Goal: Task Accomplishment & Management: Manage account settings

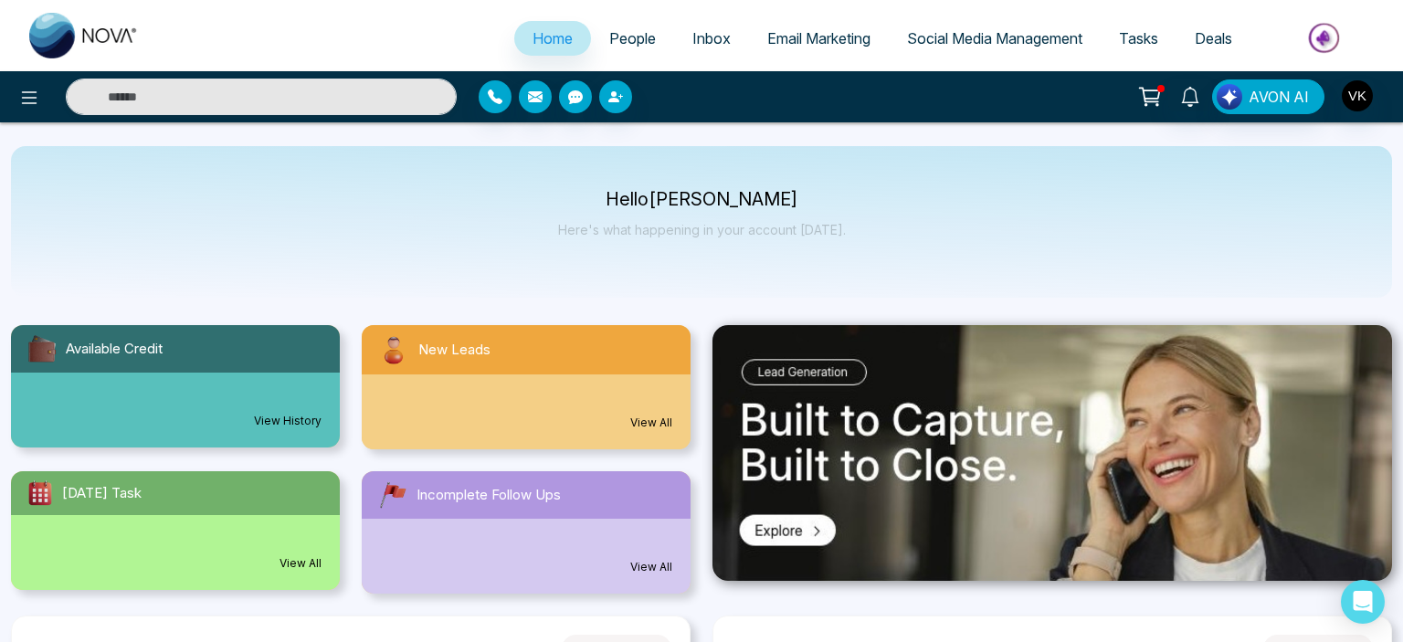
select select "*"
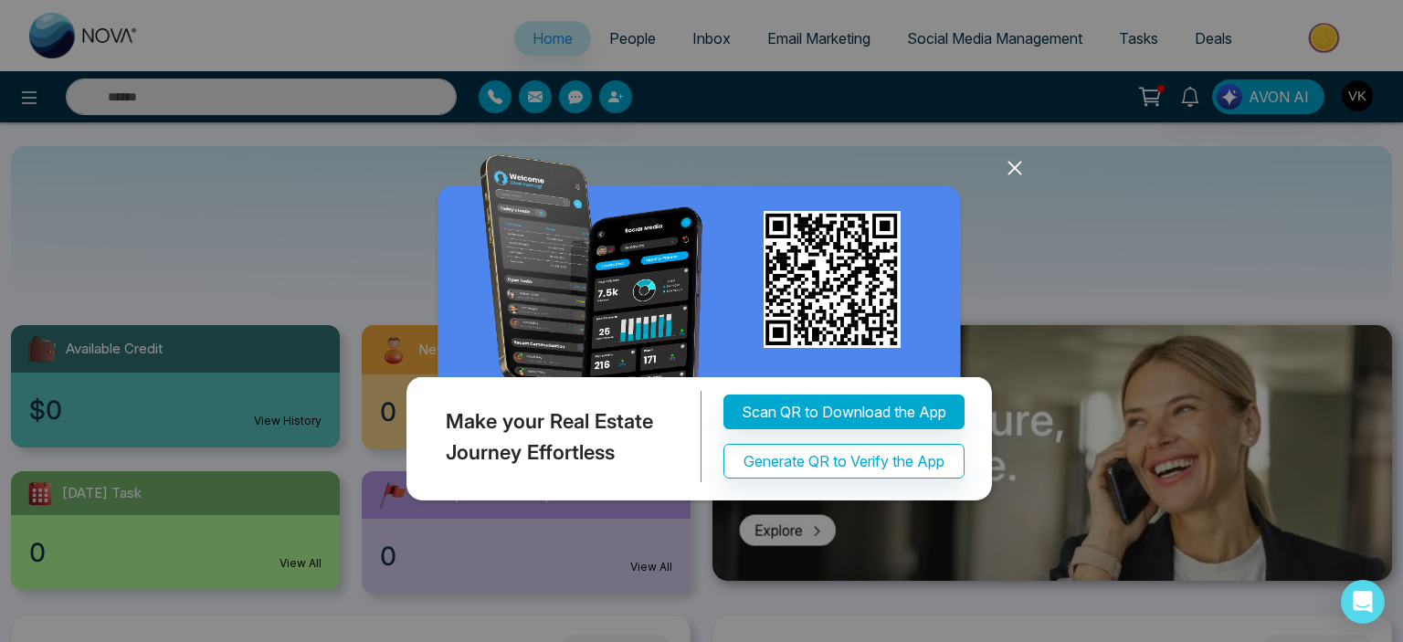
click at [1029, 170] on div "Make your Real Estate Journey Effortless Scan QR to Download the App Generate Q…" at bounding box center [701, 321] width 1403 height 642
click at [1025, 170] on icon at bounding box center [1014, 167] width 27 height 27
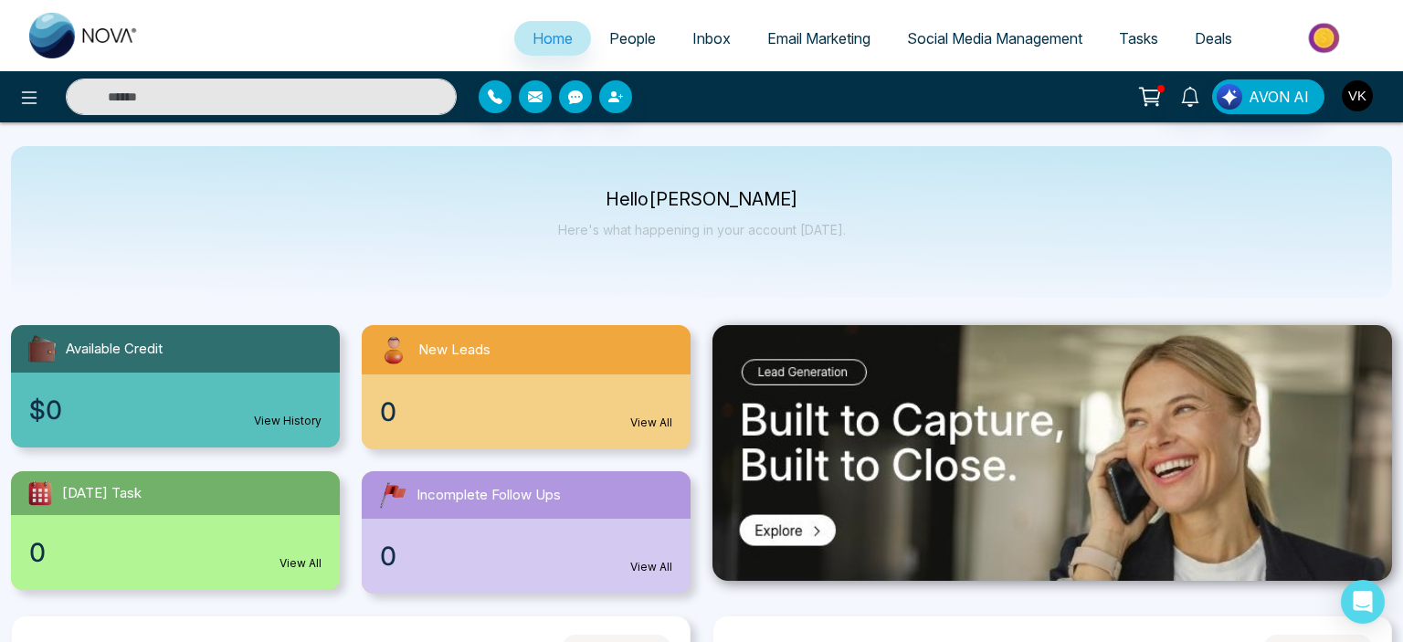
click at [1344, 93] on img "button" at bounding box center [1357, 95] width 31 height 31
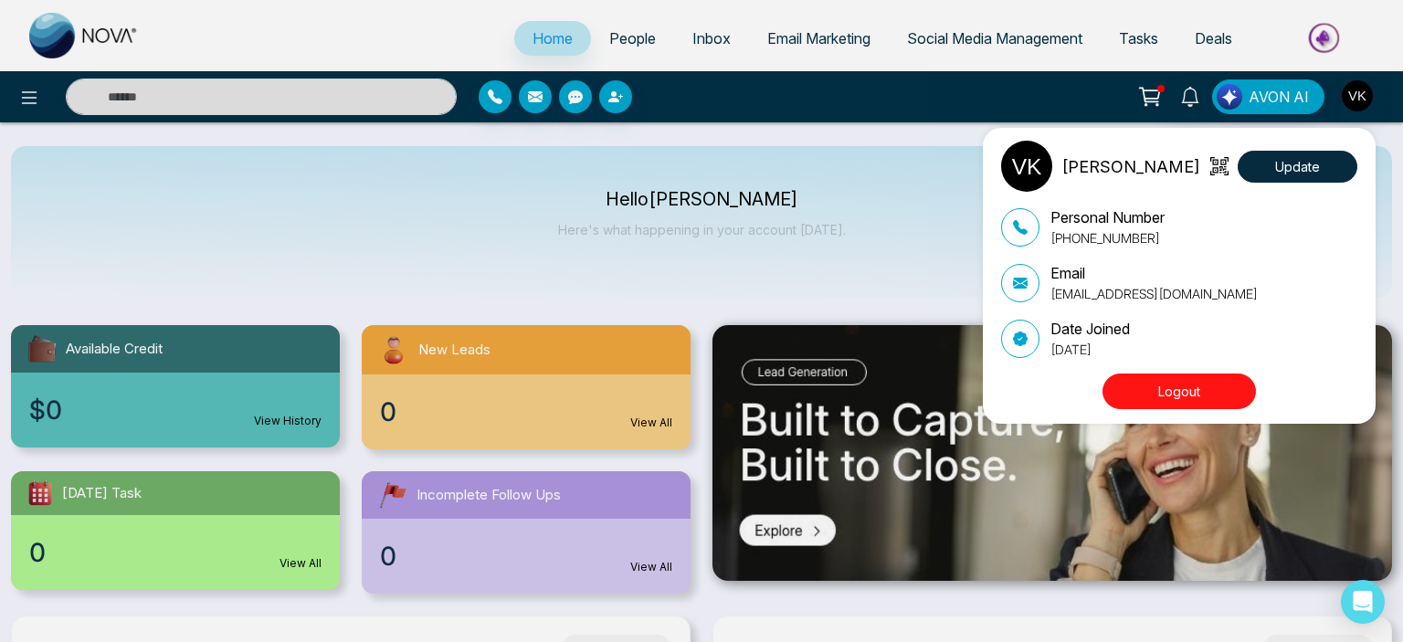
drag, startPoint x: 1168, startPoint y: 105, endPoint x: 1158, endPoint y: 99, distance: 11.9
click at [1158, 99] on div "Vijay Kumar Update Personal Number +918975542824 Email vijay+paid1@mmnovatech.c…" at bounding box center [701, 321] width 1403 height 642
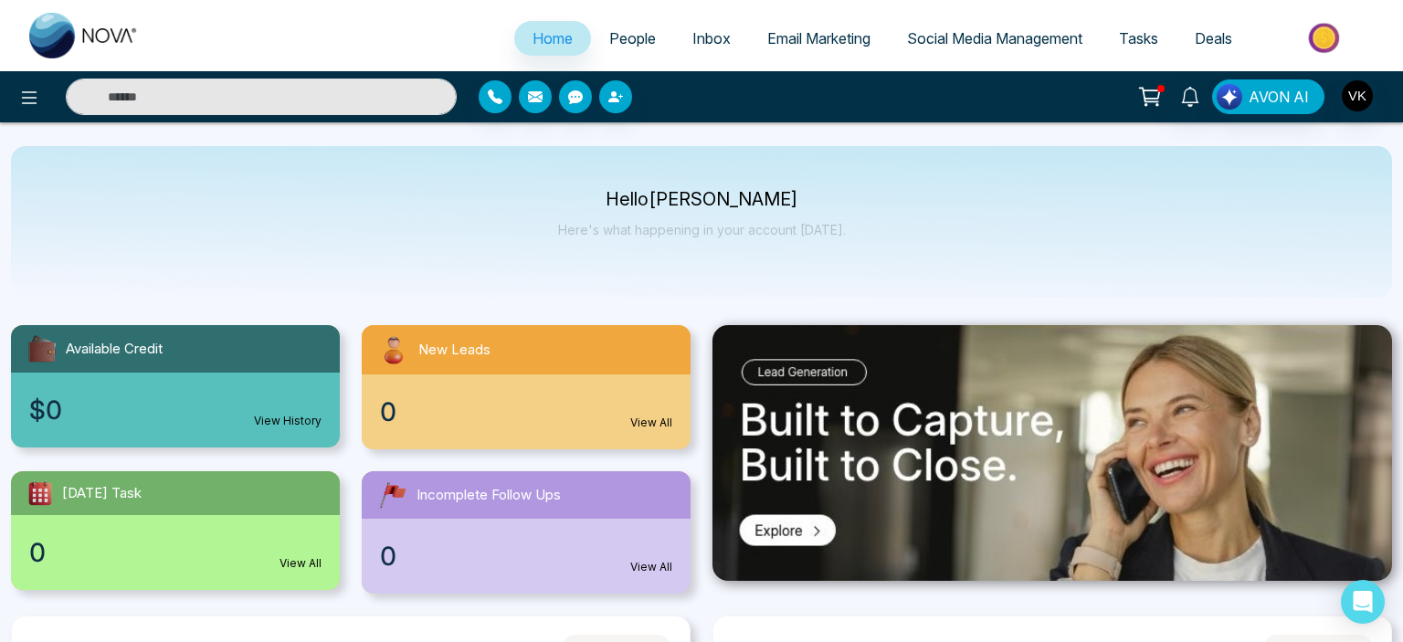
click at [1158, 99] on icon at bounding box center [1151, 94] width 16 height 8
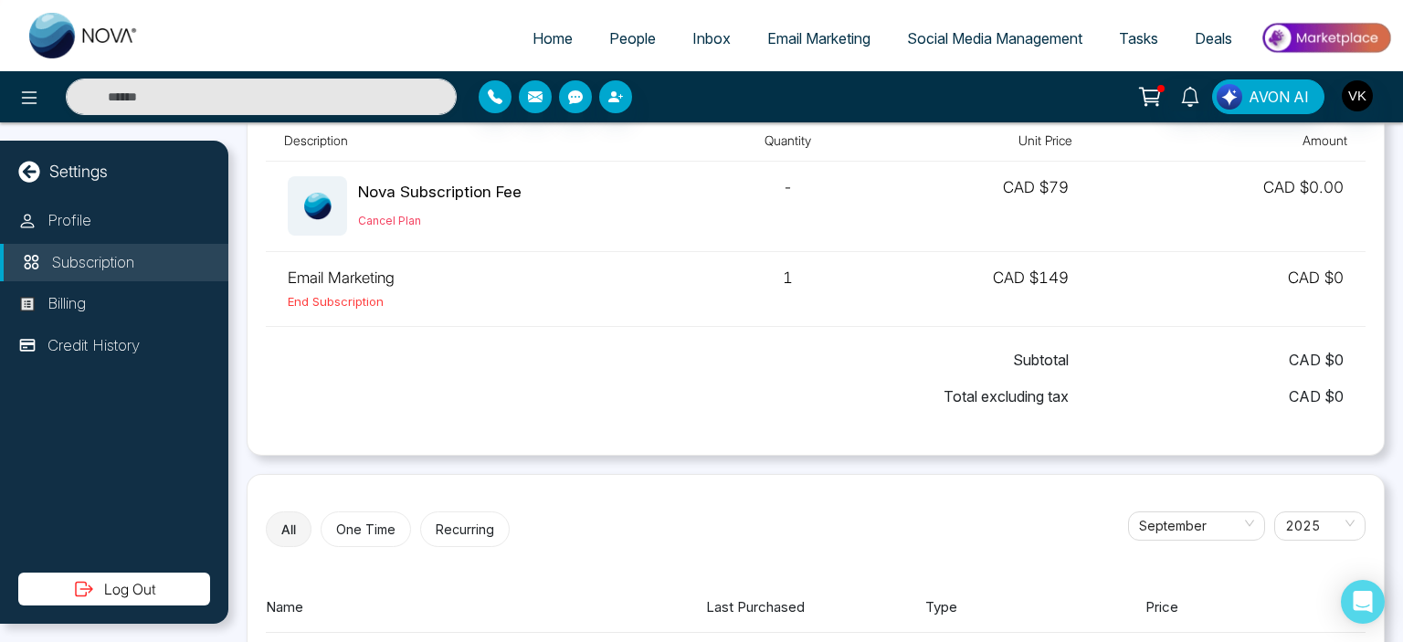
scroll to position [105, 0]
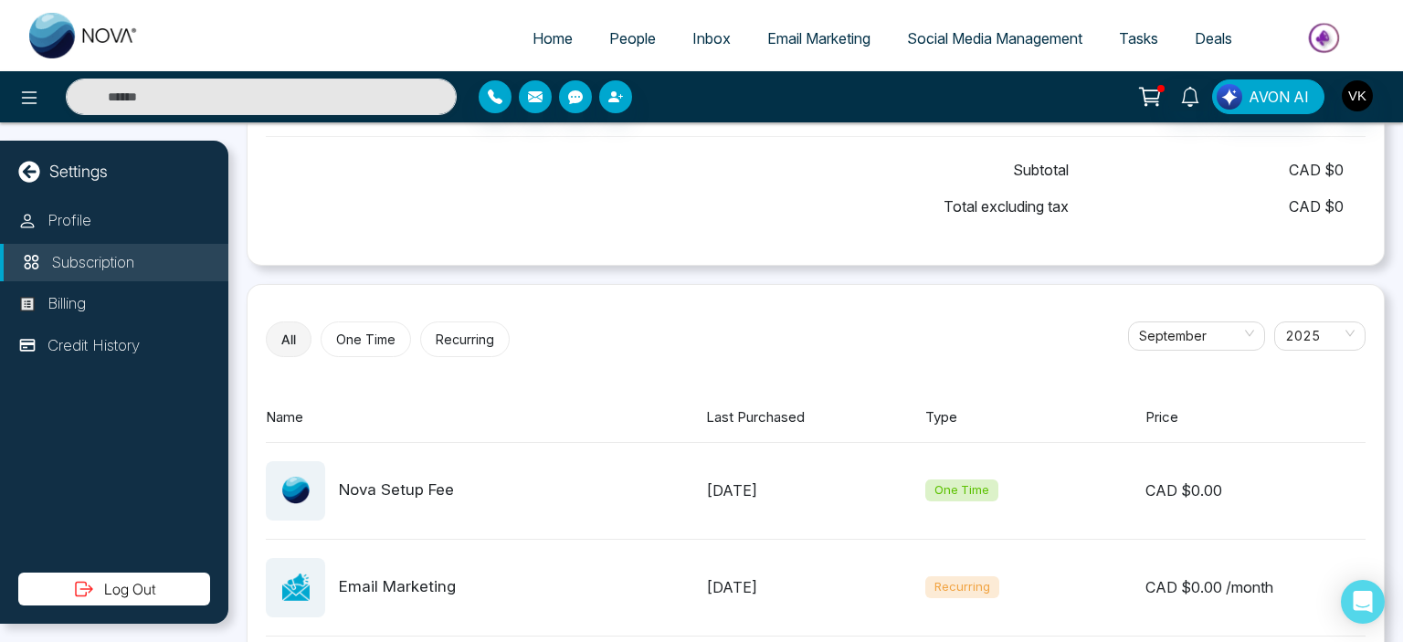
scroll to position [325, 0]
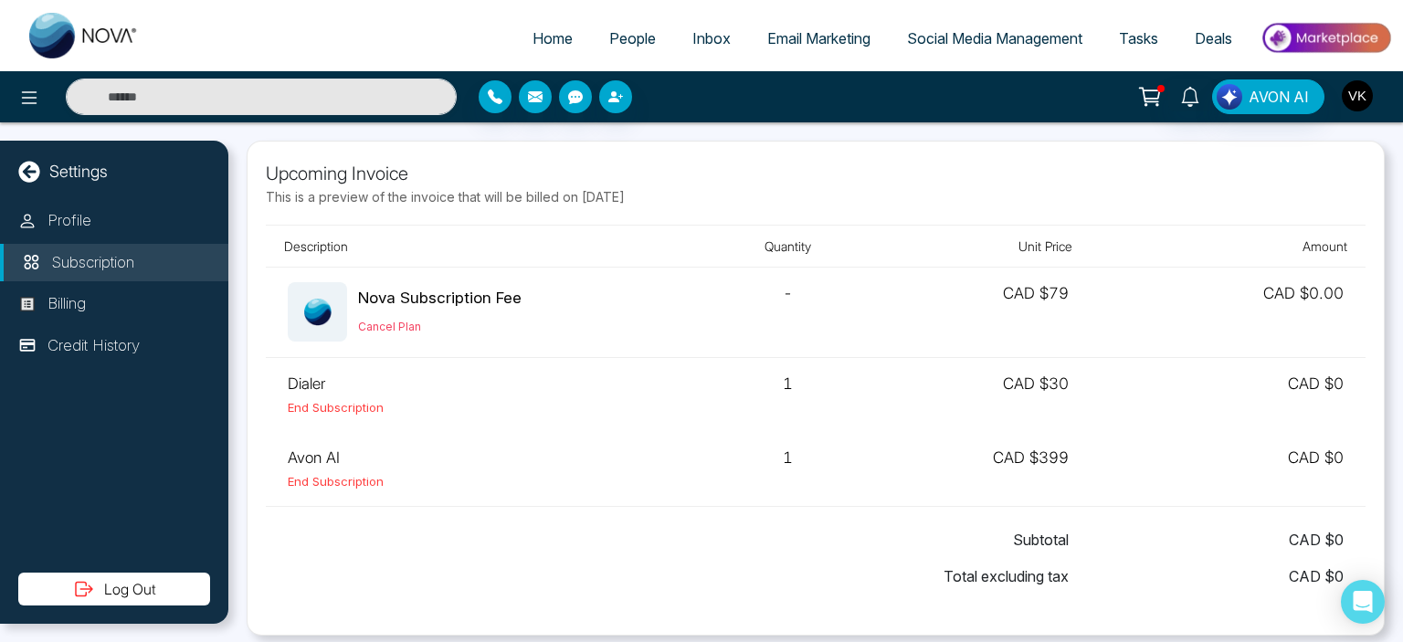
click at [1360, 99] on img "button" at bounding box center [1357, 95] width 31 height 31
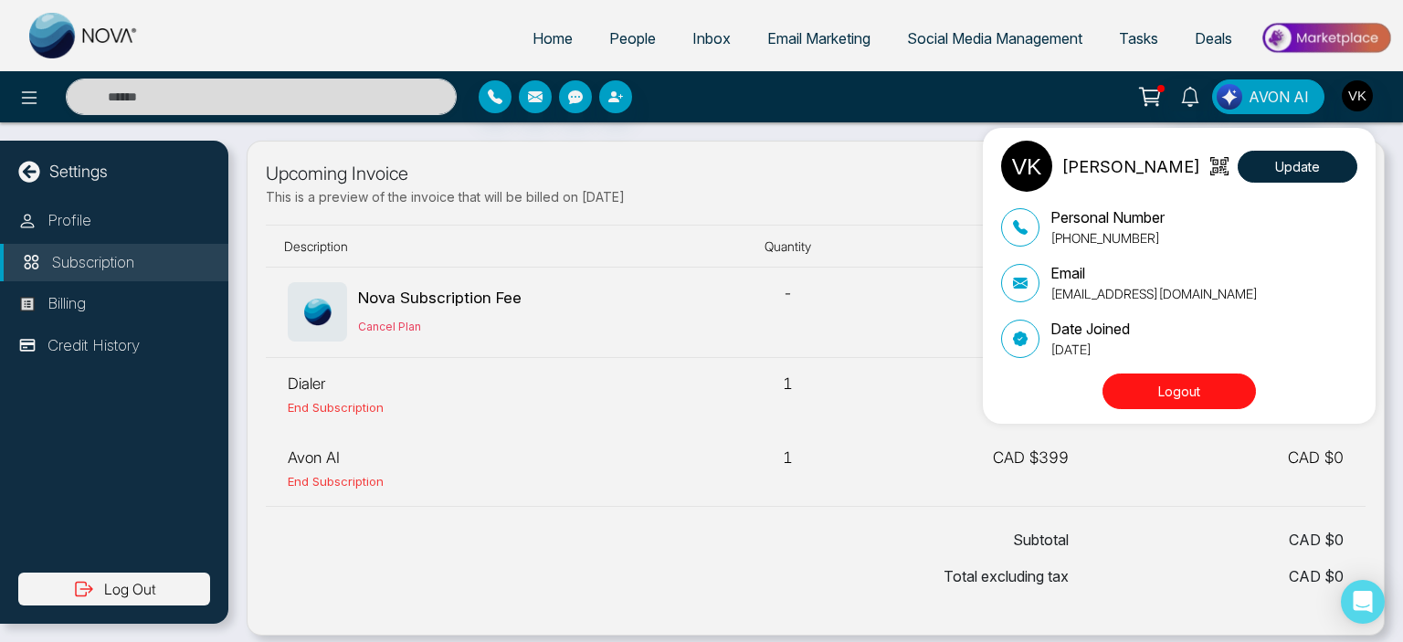
click at [527, 554] on div "Vijay Kumar Update Personal Number +918975542824 Email vijay+paid1@mmnovatech.c…" at bounding box center [701, 321] width 1403 height 642
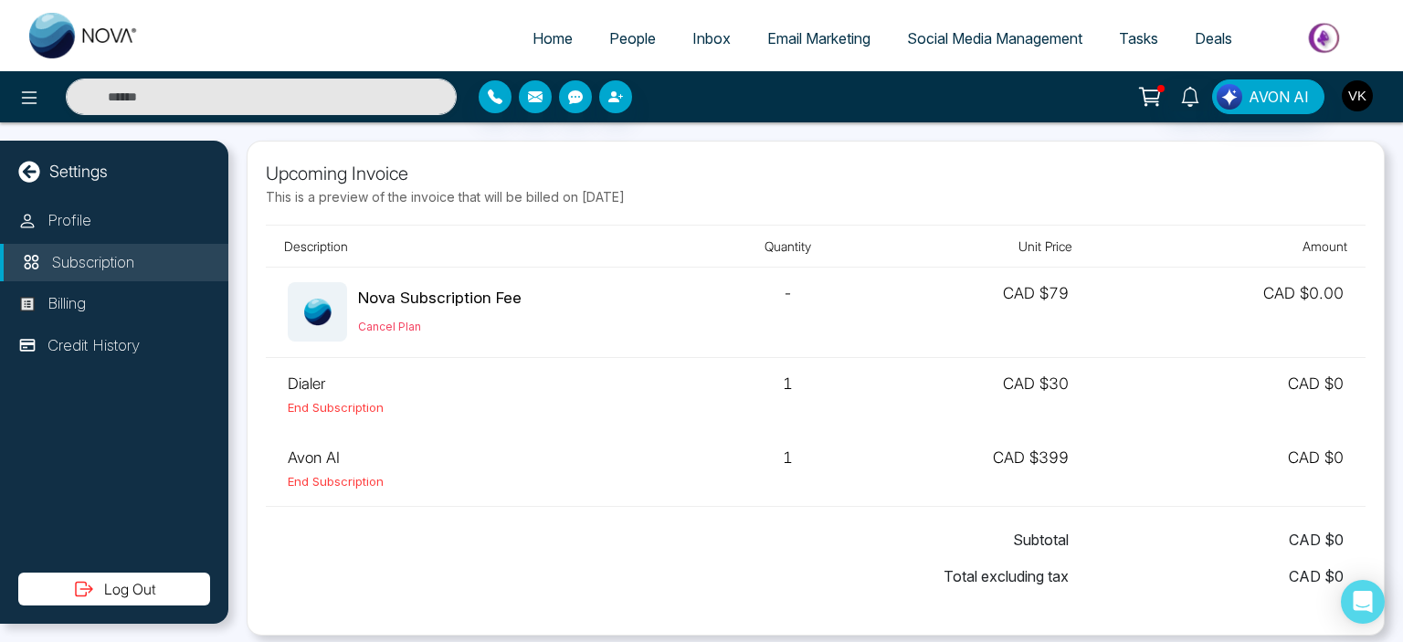
click at [1360, 105] on img "button" at bounding box center [1357, 95] width 31 height 31
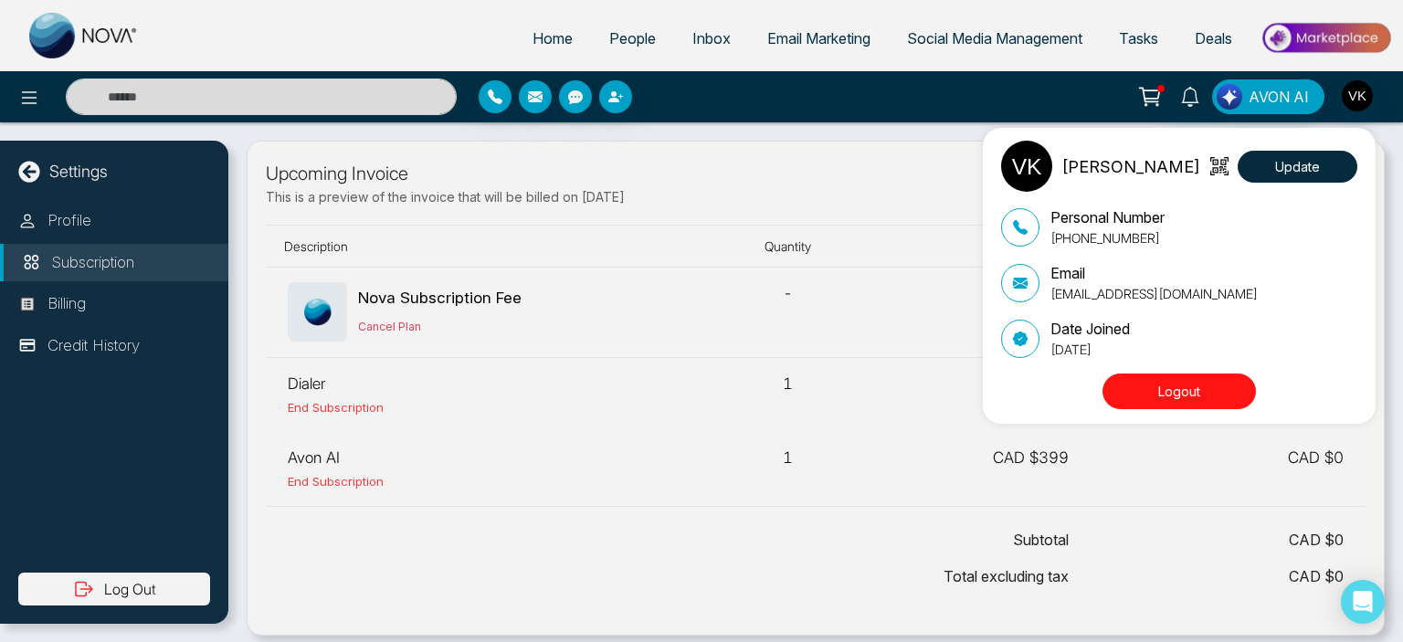
click at [1107, 294] on p "vijay+paid1@mmnovatech.com" at bounding box center [1153, 293] width 207 height 19
click at [349, 529] on div "Vijay Kumar Update Personal Number +918975542824 Email vijay+paid1@mmnovatech.c…" at bounding box center [701, 321] width 1403 height 642
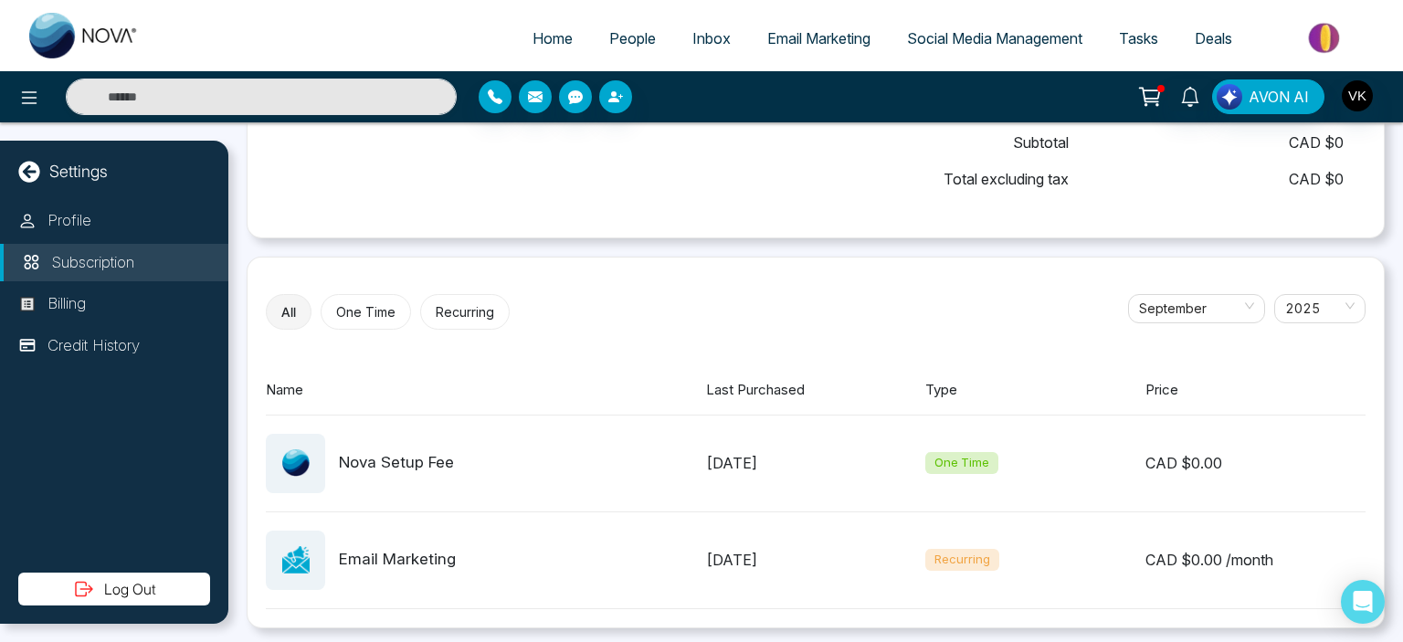
scroll to position [398, 0]
click at [395, 552] on div "Email Marketing" at bounding box center [397, 559] width 117 height 24
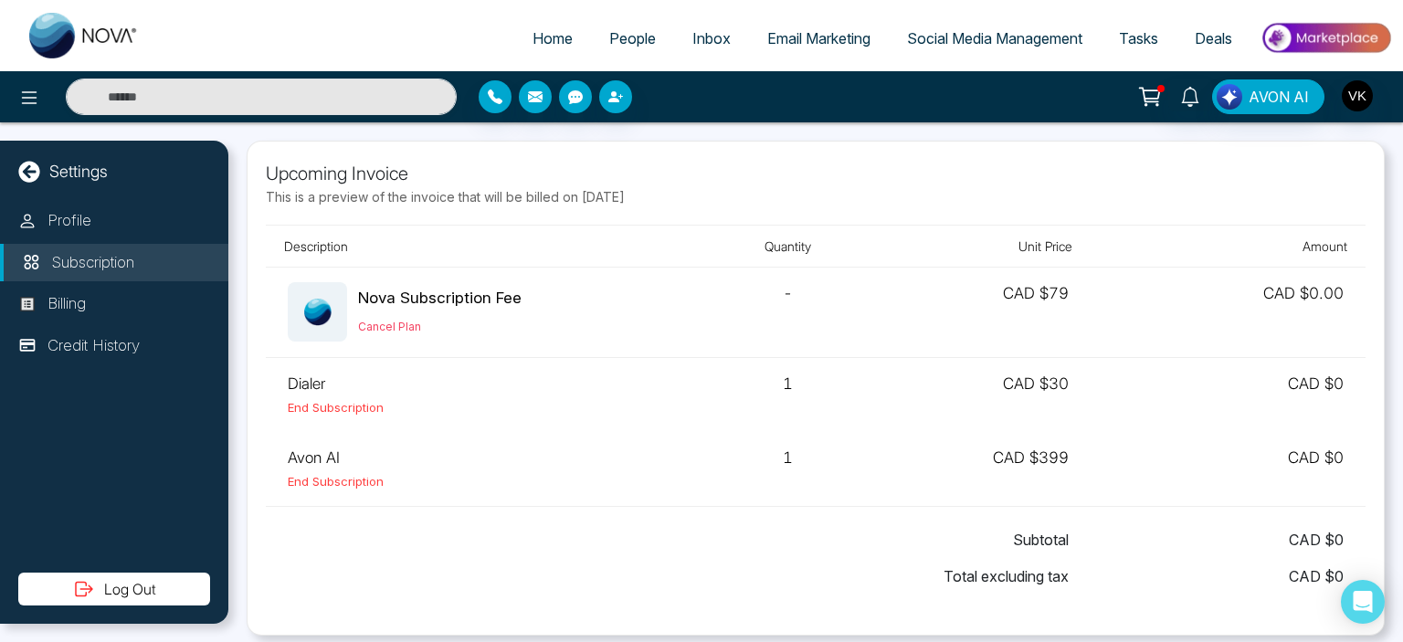
click at [347, 543] on div "Subtotal CAD $ 0" at bounding box center [816, 539] width 1056 height 37
click at [1364, 100] on img "button" at bounding box center [1357, 95] width 31 height 31
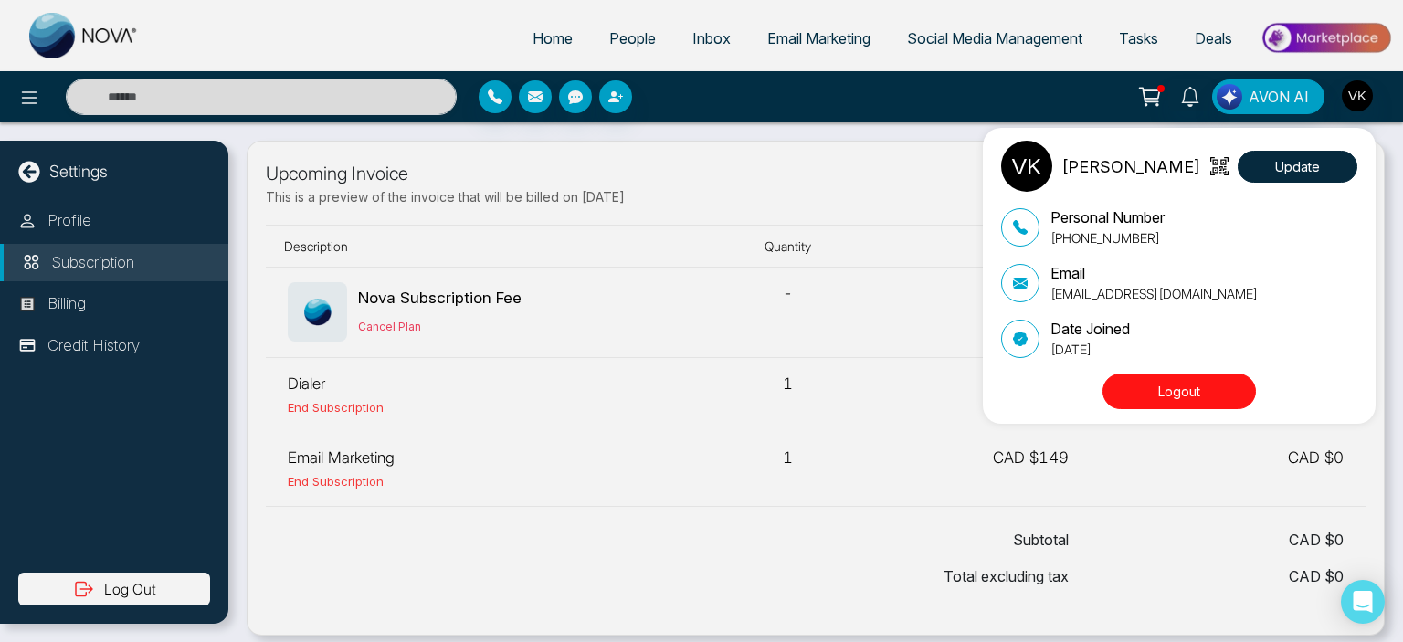
click at [1185, 378] on button "Logout" at bounding box center [1178, 392] width 153 height 36
